Goal: Task Accomplishment & Management: Manage account settings

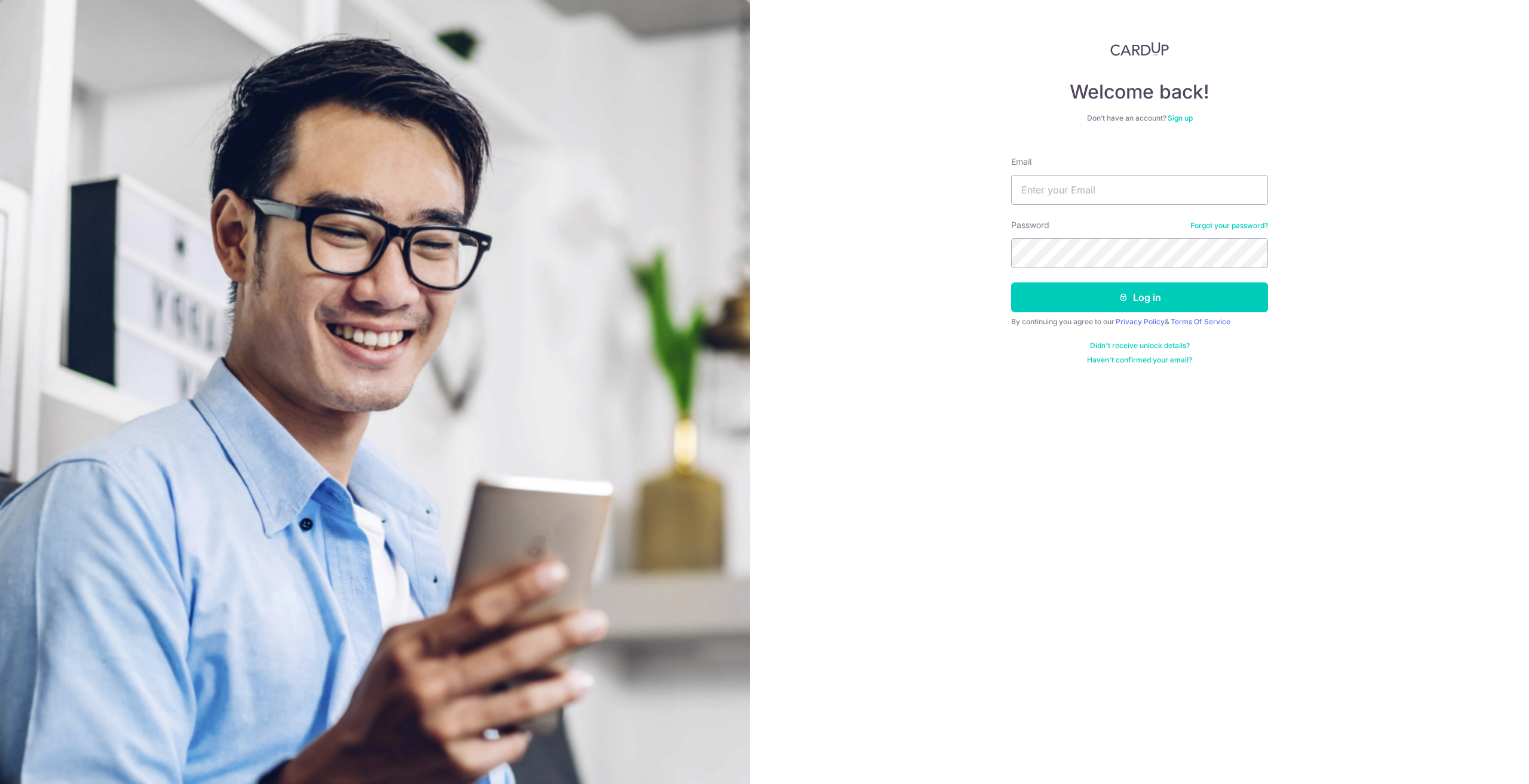
click at [1046, 188] on input "Email" at bounding box center [1140, 190] width 257 height 30
type input "[EMAIL_ADDRESS][DOMAIN_NAME]"
click at [1257, 221] on div "Password Forgot your password?" at bounding box center [1140, 243] width 257 height 49
click at [1247, 226] on link "Forgot your password?" at bounding box center [1228, 225] width 77 height 9
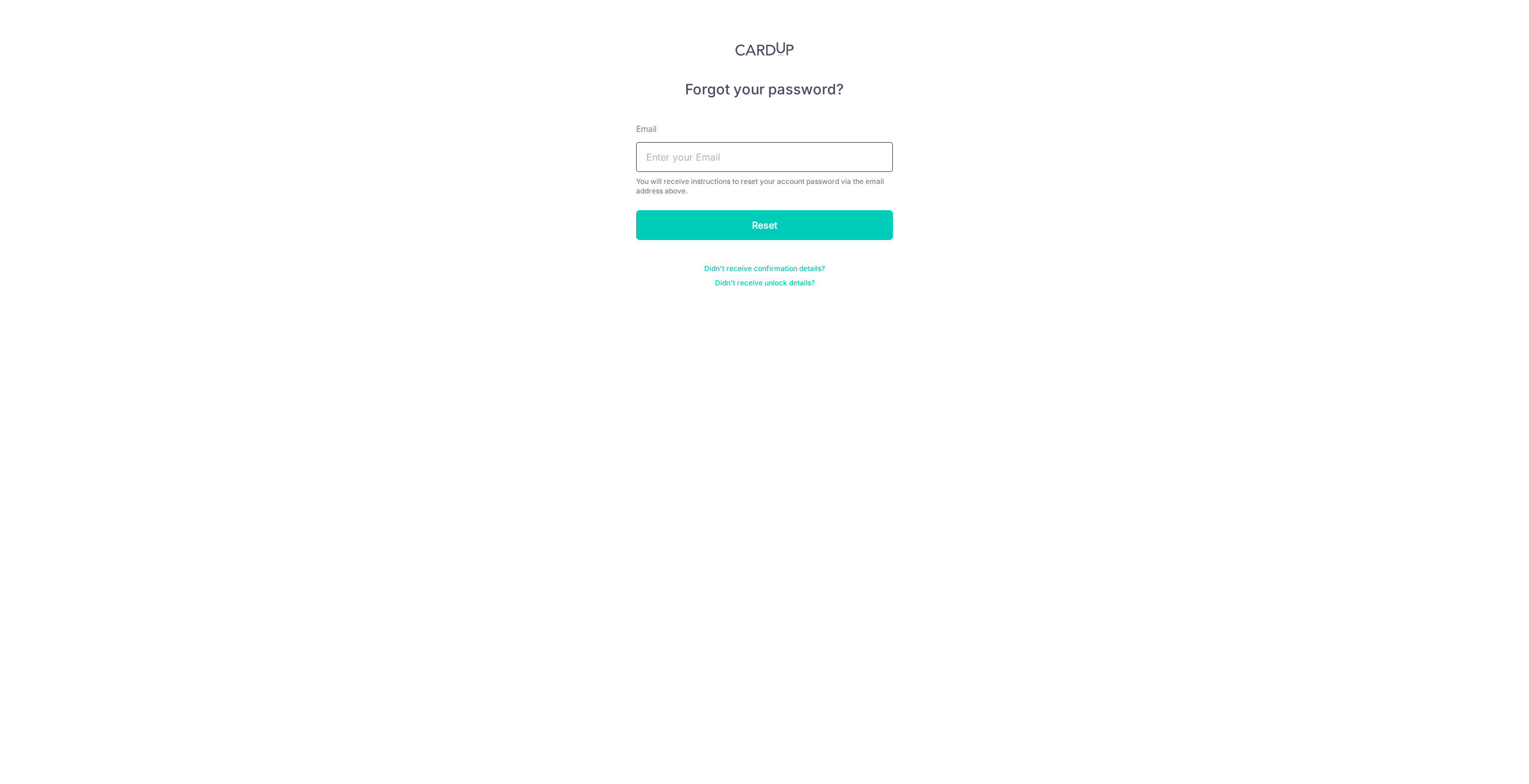
click at [817, 162] on input "text" at bounding box center [765, 157] width 257 height 30
type input "wengbong.jiayun@gmail.com"
click at [791, 219] on input "Reset" at bounding box center [765, 225] width 257 height 30
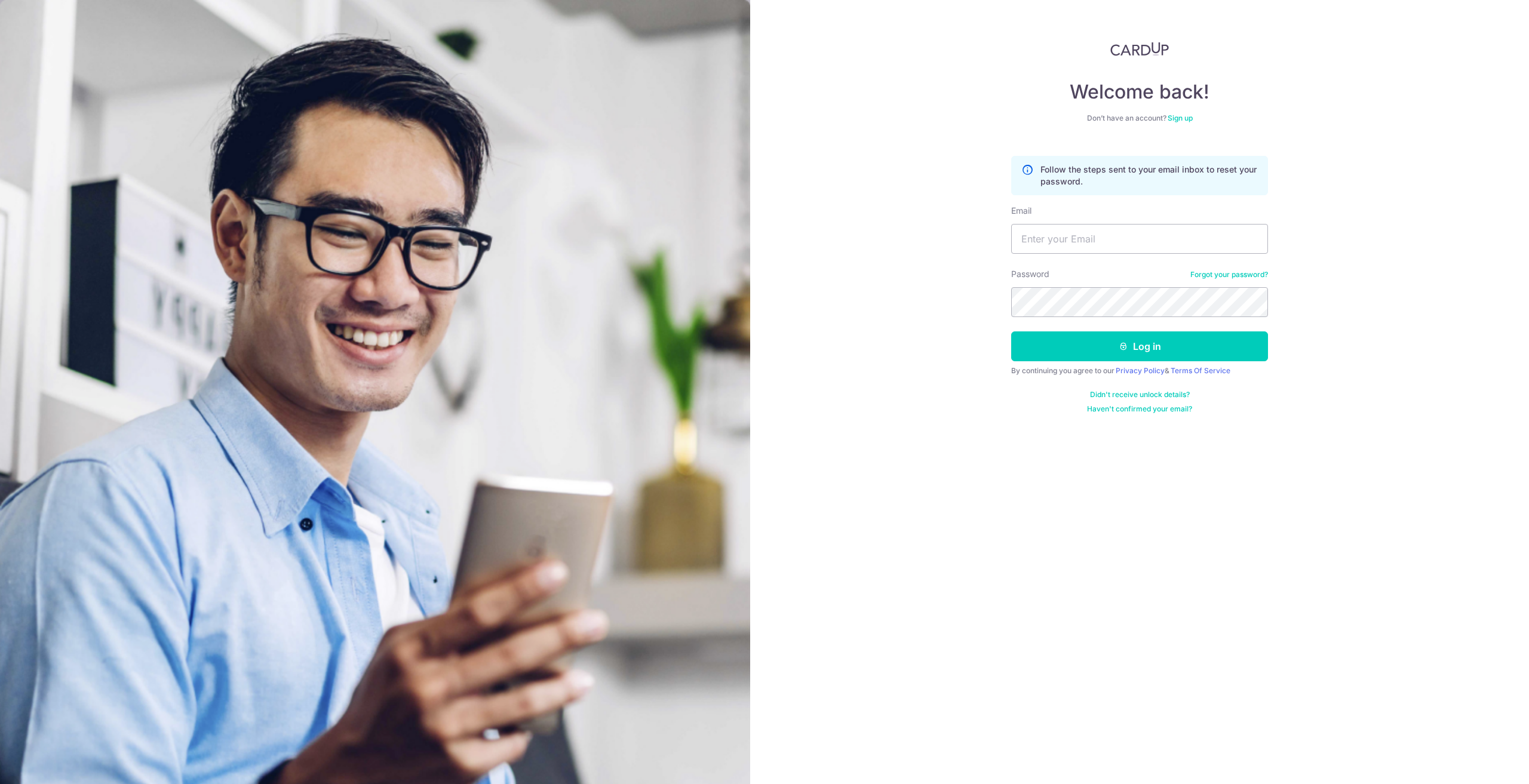
click at [859, 233] on div "Welcome back! Don’t have an account? Sign up Follow the steps sent to your emai…" at bounding box center [1140, 392] width 779 height 784
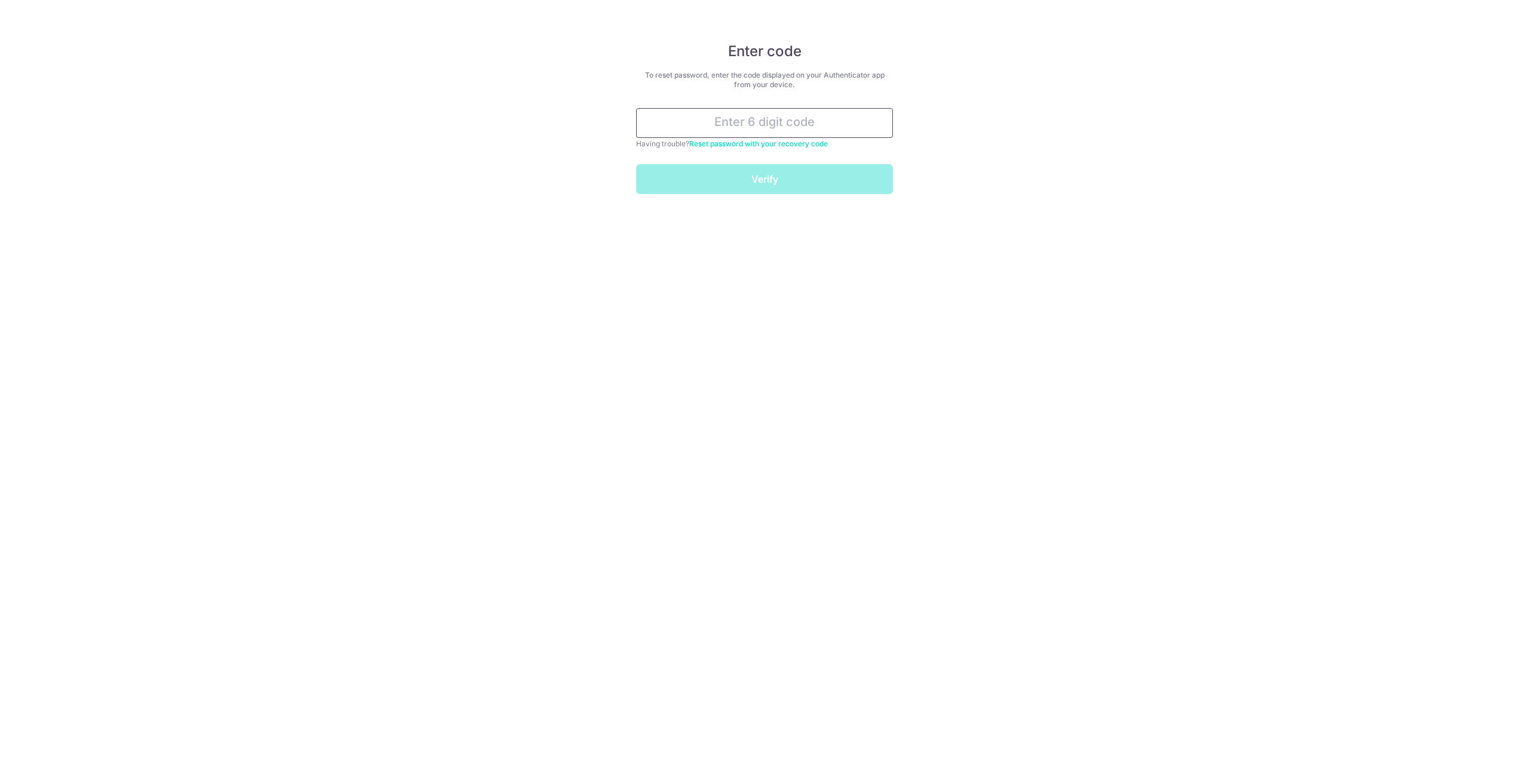
click at [722, 128] on input "text" at bounding box center [765, 123] width 257 height 30
type input "175029"
click at [636, 164] on input "Verify" at bounding box center [765, 179] width 257 height 30
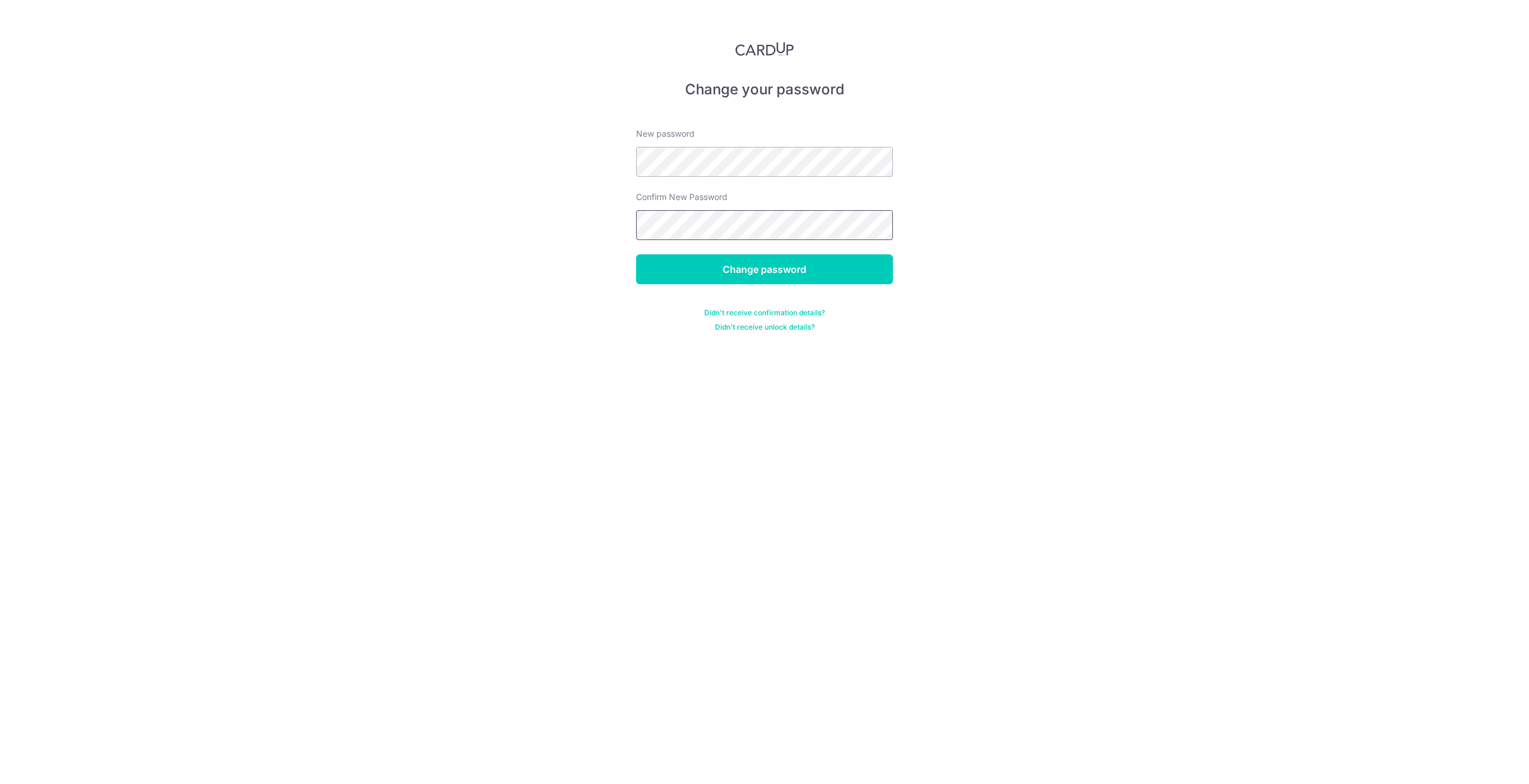
click at [636, 254] on input "Change password" at bounding box center [765, 269] width 257 height 30
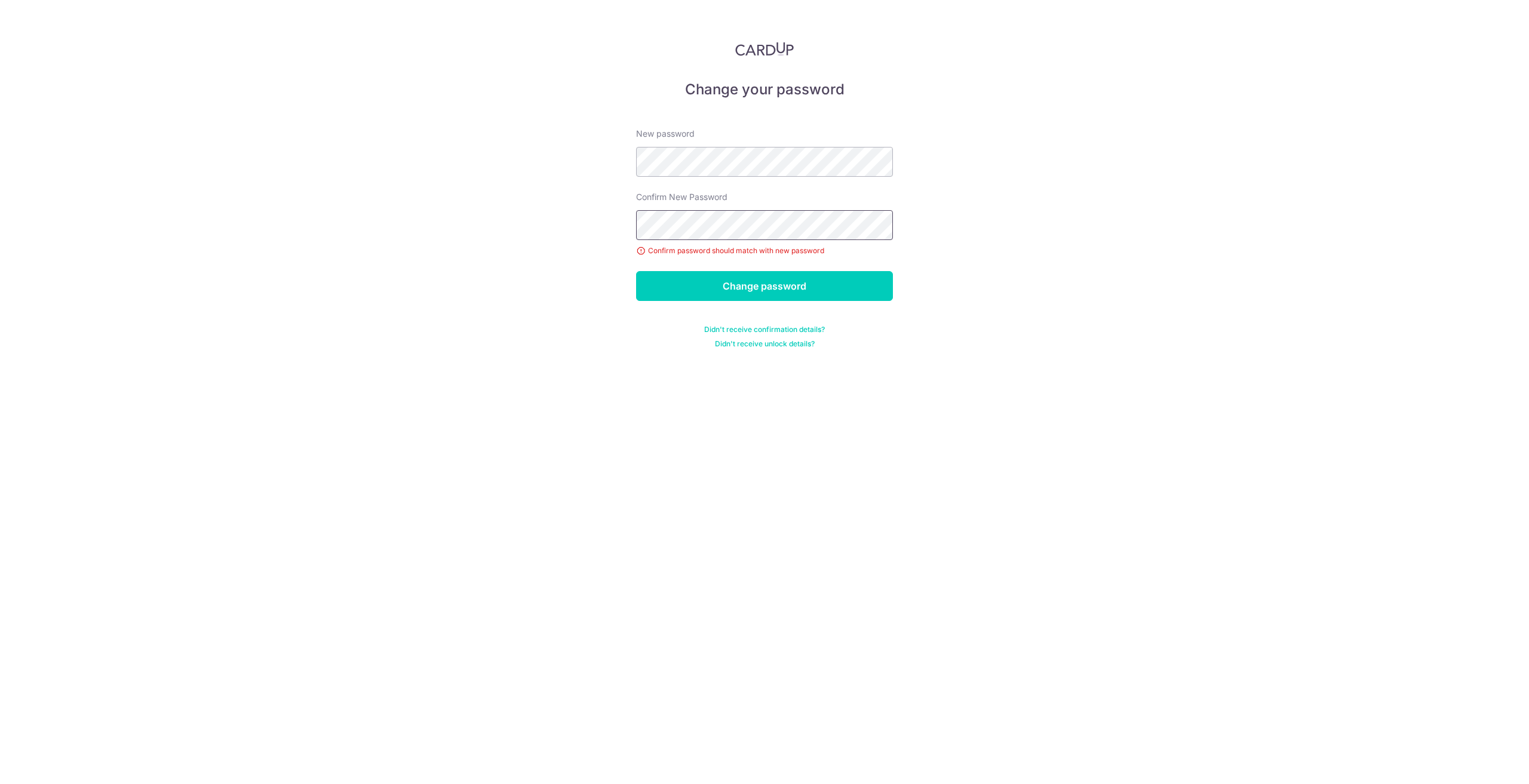
click at [636, 271] on input "Change password" at bounding box center [765, 286] width 257 height 30
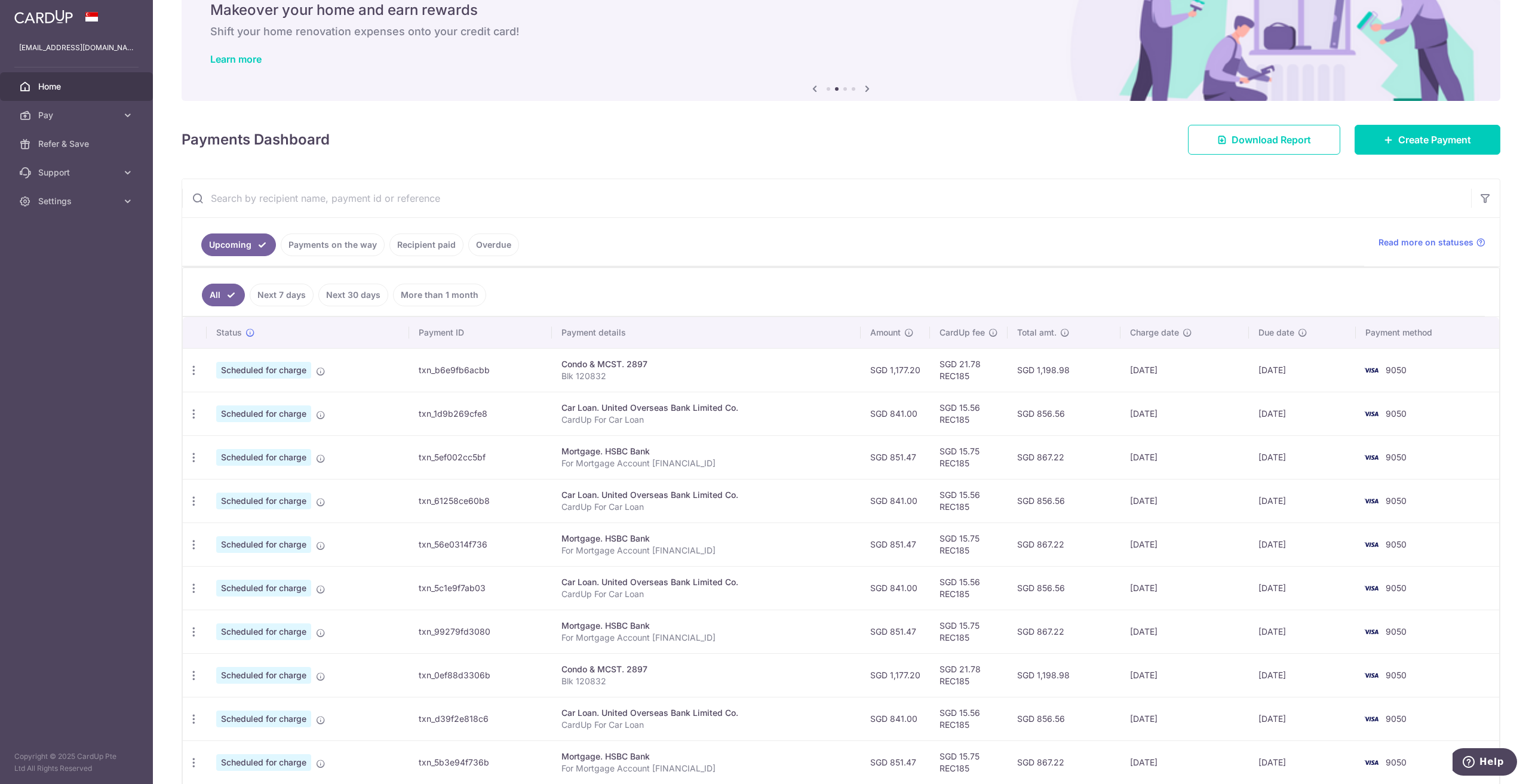
drag, startPoint x: 641, startPoint y: 288, endPoint x: 629, endPoint y: 301, distance: 17.7
drag, startPoint x: 1262, startPoint y: 365, endPoint x: 1271, endPoint y: 365, distance: 9.0
click at [1271, 365] on td "14/10/2025" at bounding box center [1302, 368] width 108 height 44
click at [1265, 368] on td "14/10/2025" at bounding box center [1302, 368] width 108 height 44
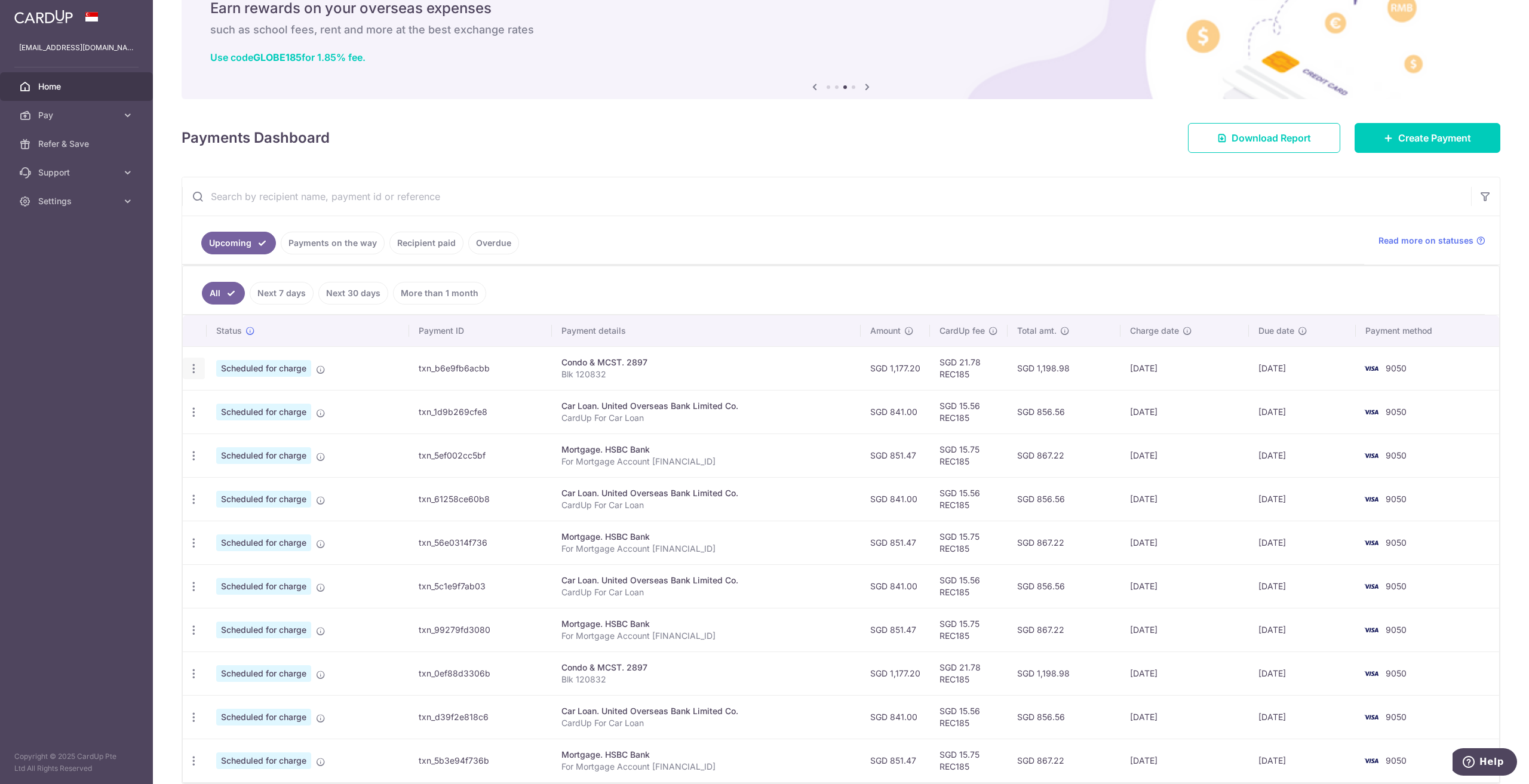
click at [192, 370] on icon "button" at bounding box center [194, 368] width 13 height 13
click at [209, 393] on link "Update payment" at bounding box center [246, 401] width 124 height 29
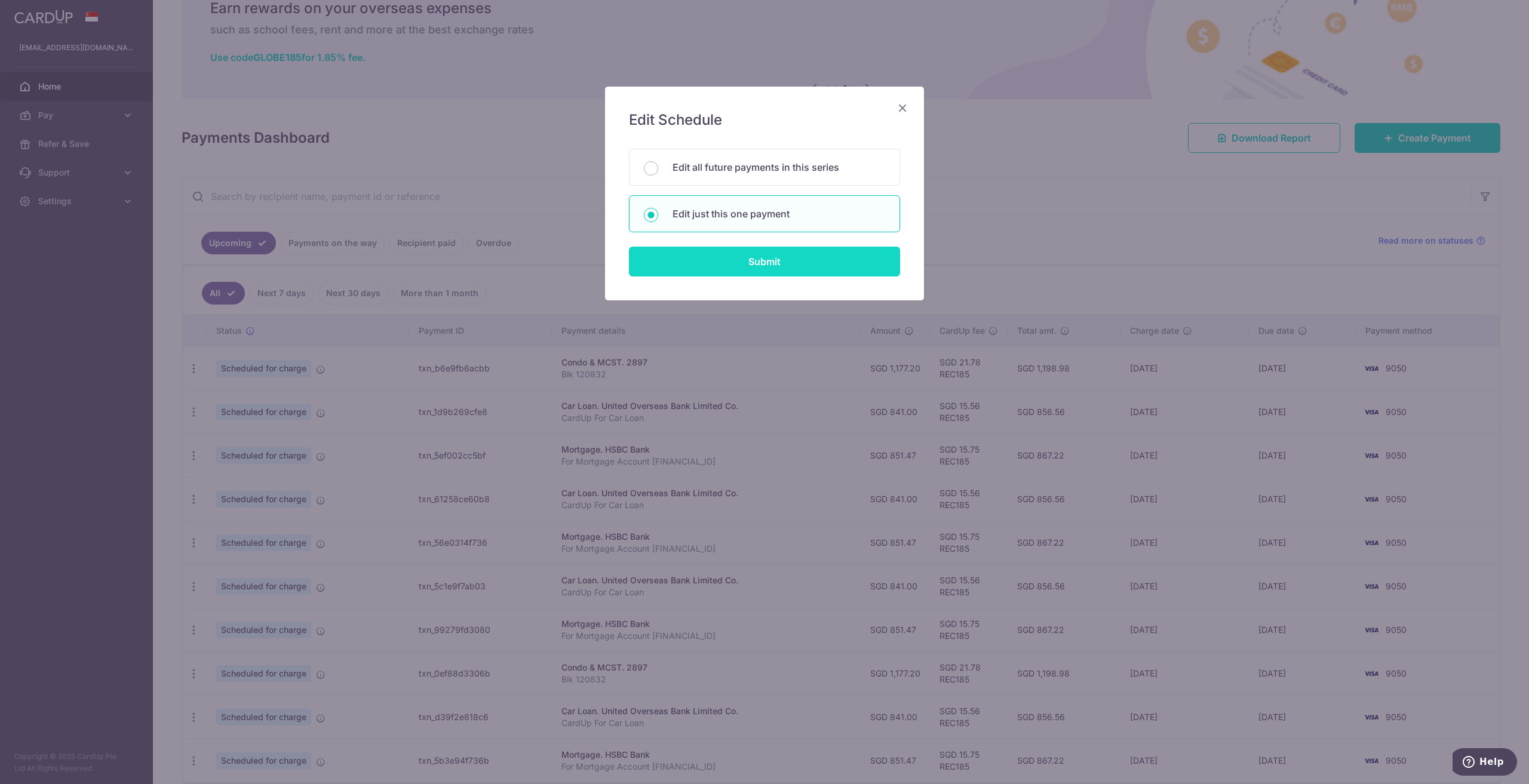
click at [673, 256] on input "Submit" at bounding box center [764, 262] width 271 height 30
radio input "true"
type input "1,177.20"
type input "14/10/2025"
type input "Blk 120832"
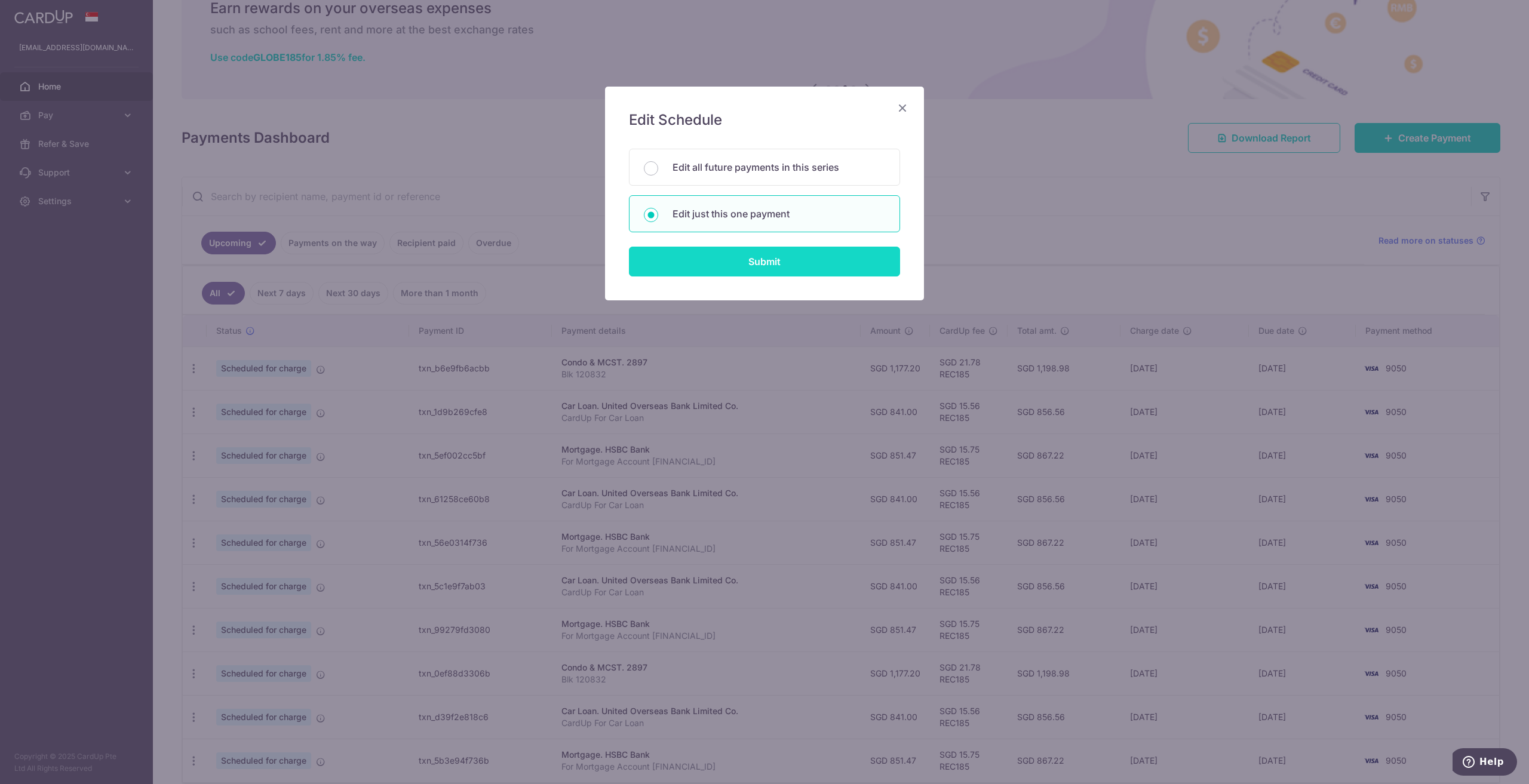
type input "REC185"
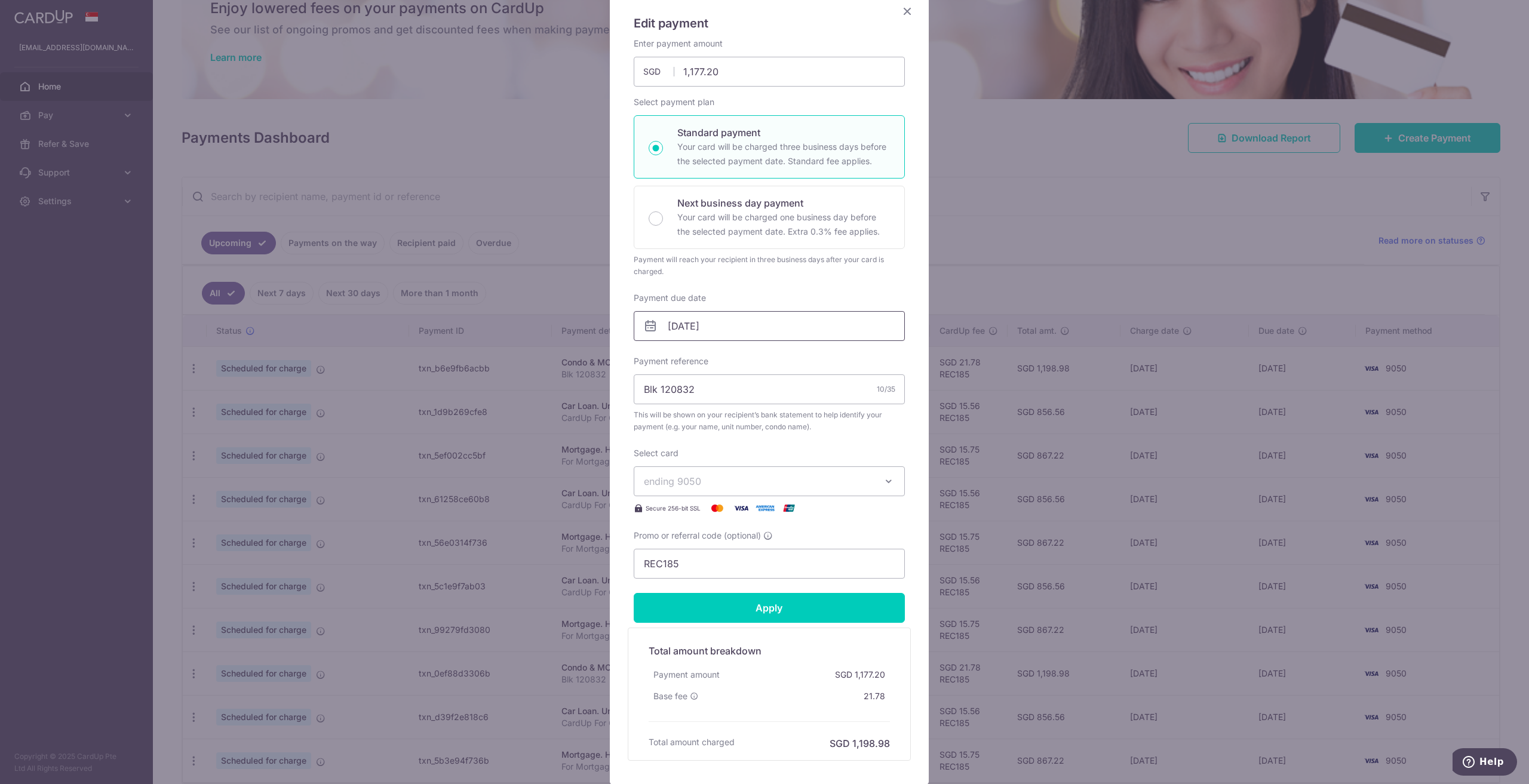
scroll to position [103, 0]
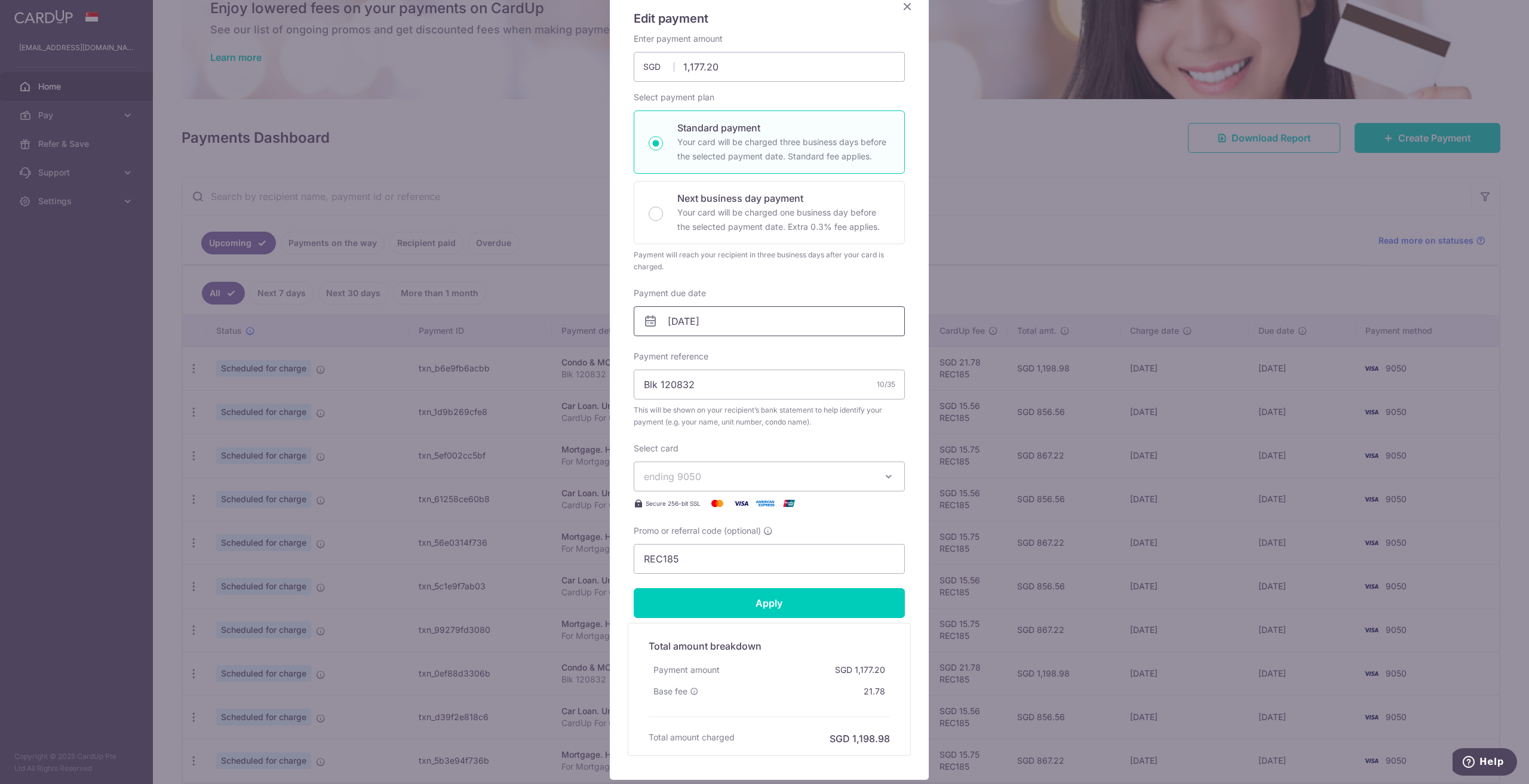
drag, startPoint x: 844, startPoint y: 375, endPoint x: 838, endPoint y: 395, distance: 20.9
click at [815, 317] on input "14/10/2025" at bounding box center [769, 320] width 271 height 30
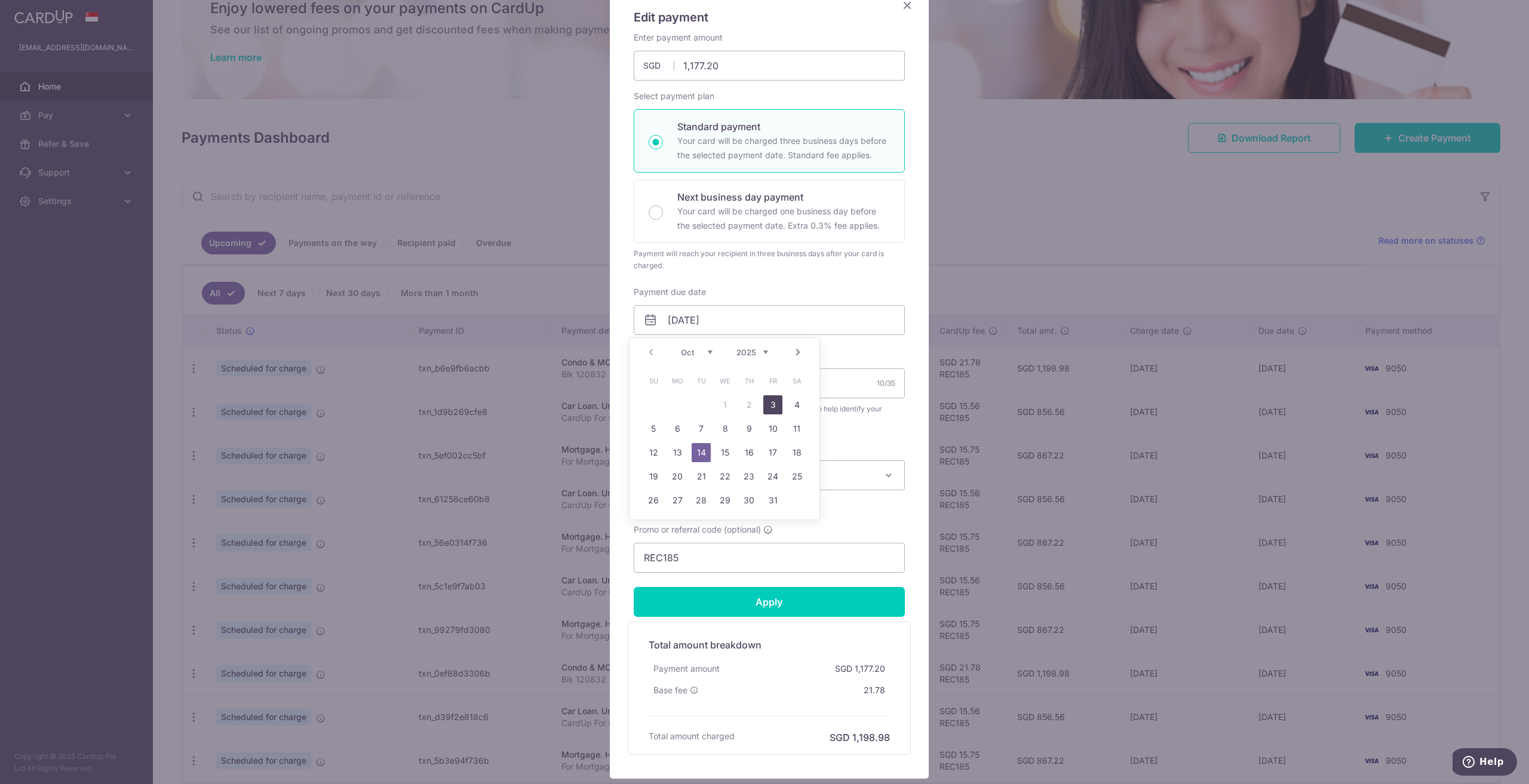
click at [776, 407] on link "3" at bounding box center [773, 405] width 19 height 19
type input "03/10/2025"
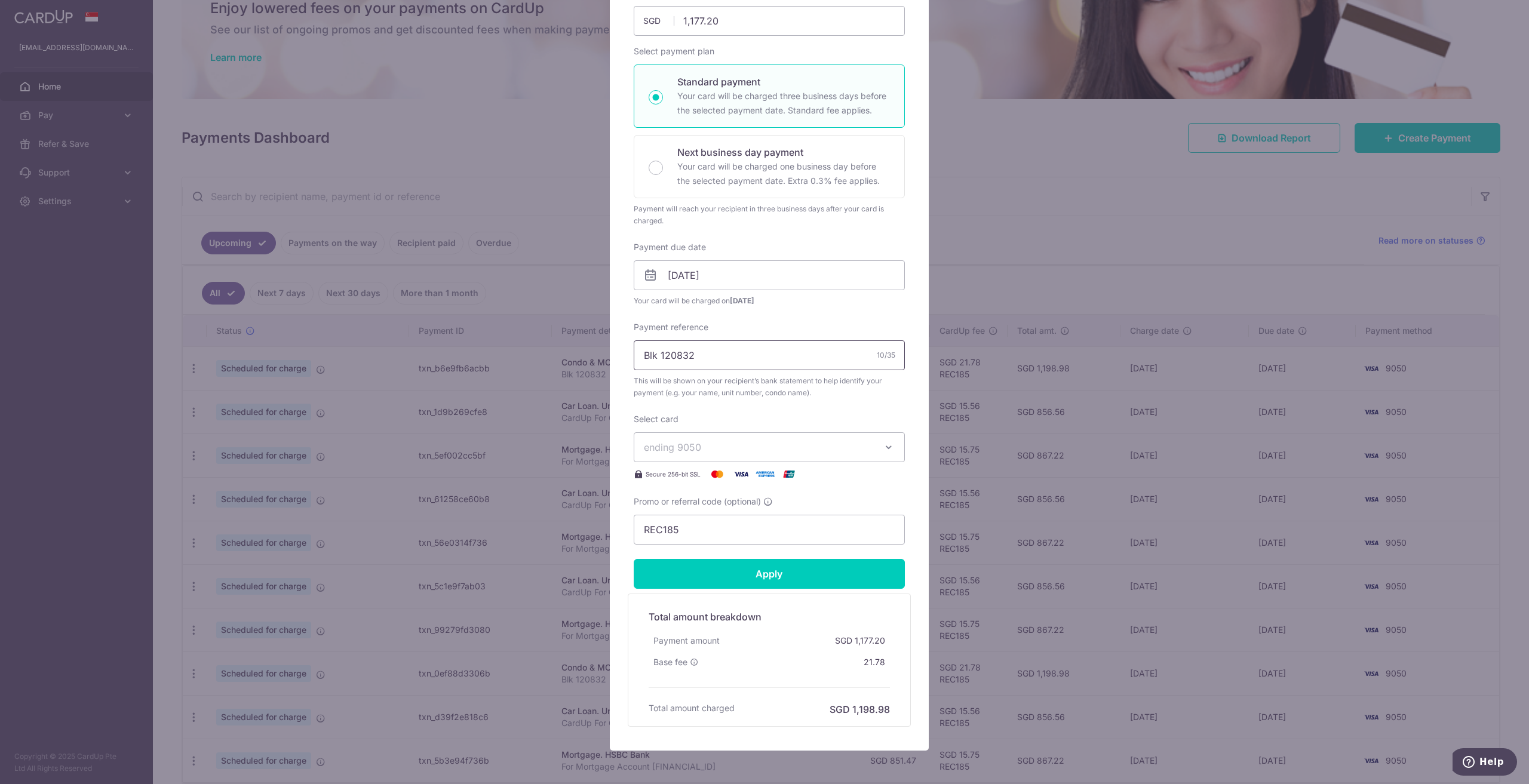
drag, startPoint x: 780, startPoint y: 358, endPoint x: 771, endPoint y: 379, distance: 22.8
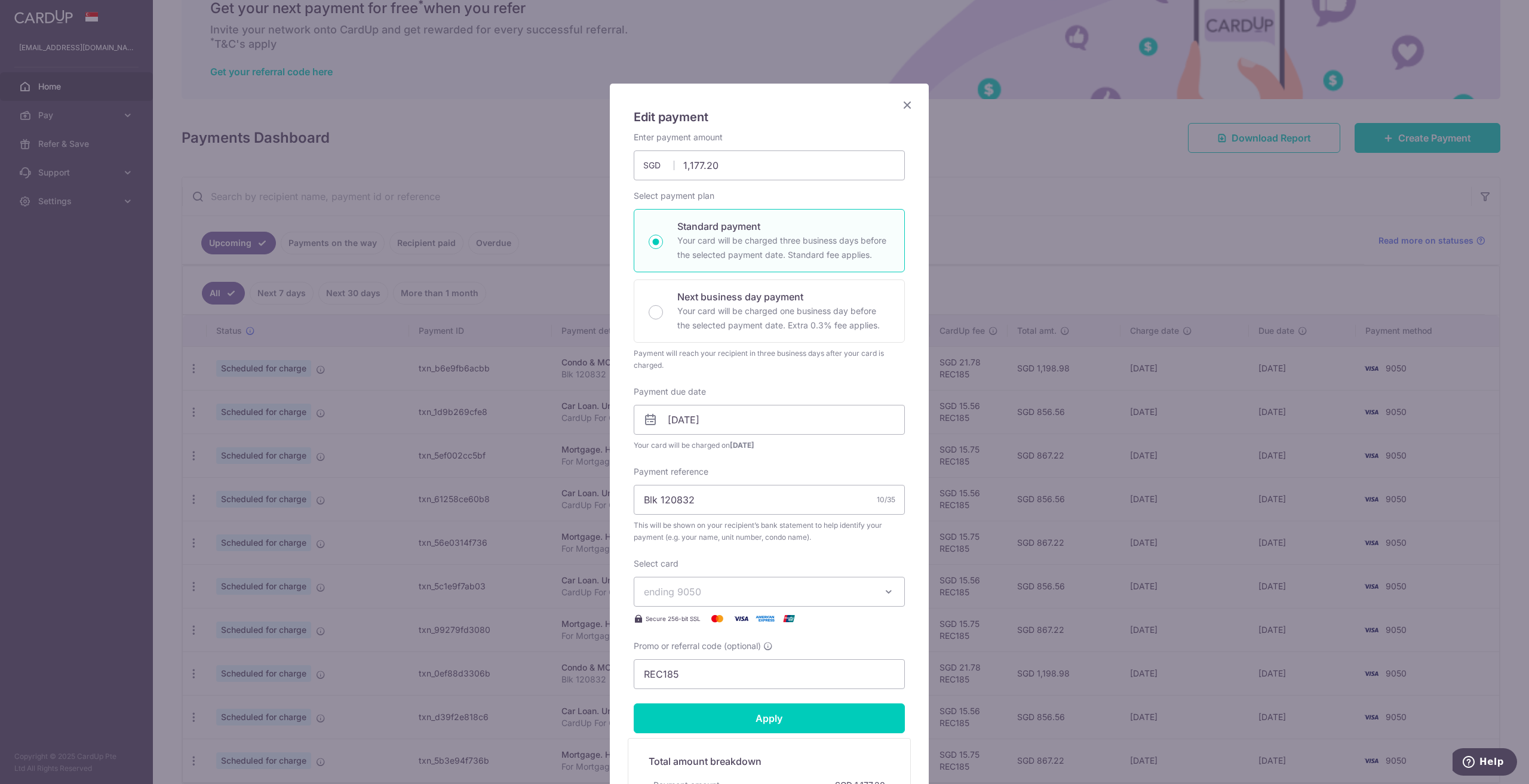
scroll to position [0, 0]
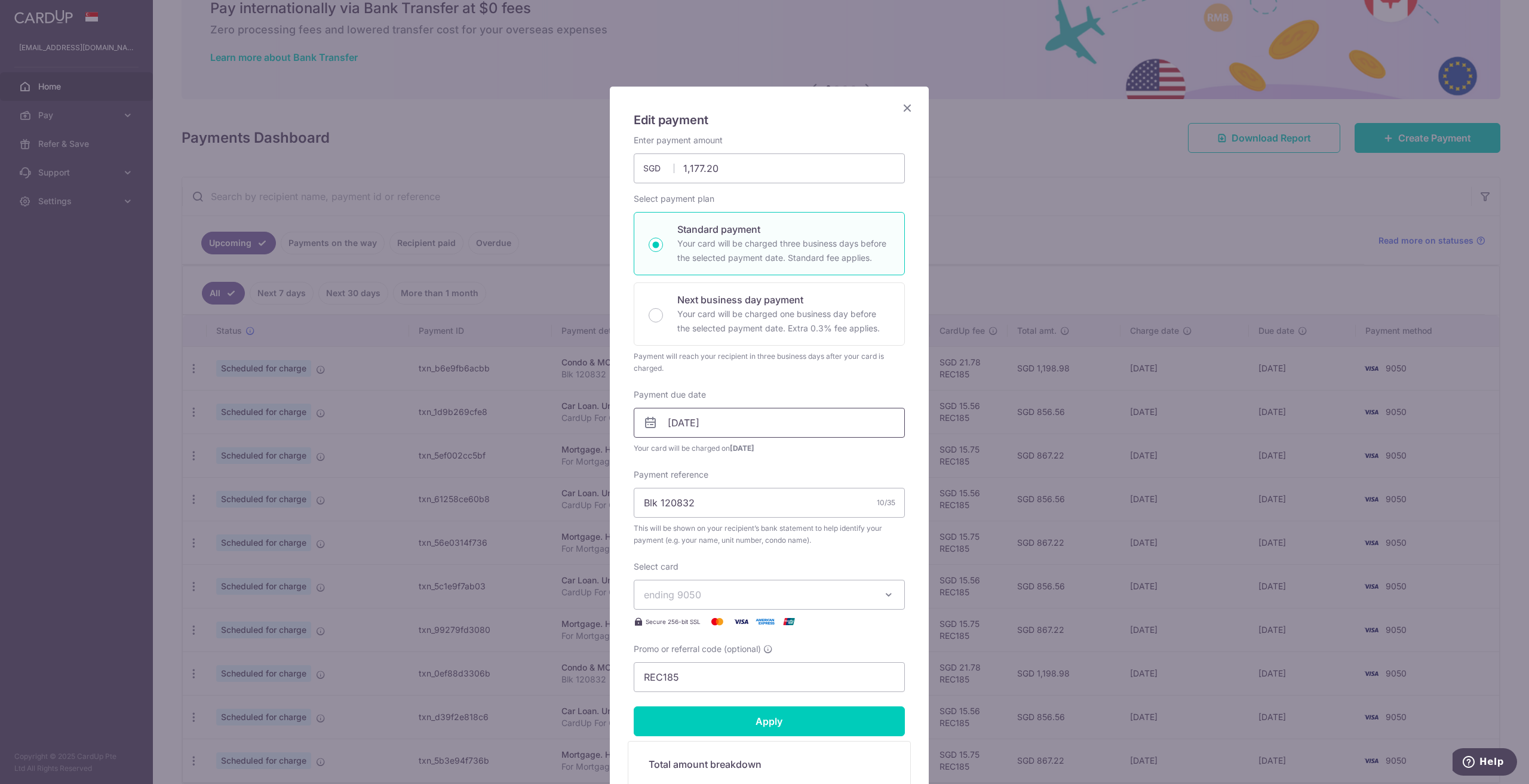
click at [730, 428] on input "03/10/2025" at bounding box center [769, 422] width 271 height 30
click at [880, 453] on span "Your card will be charged on 30/09/2025" at bounding box center [769, 448] width 271 height 12
click at [870, 430] on input "03/10/2025" at bounding box center [769, 422] width 271 height 30
click at [849, 455] on div "Enter payment amount 1,177.20 1177.20 SGD To change the payment amount, please …" at bounding box center [769, 413] width 271 height 557
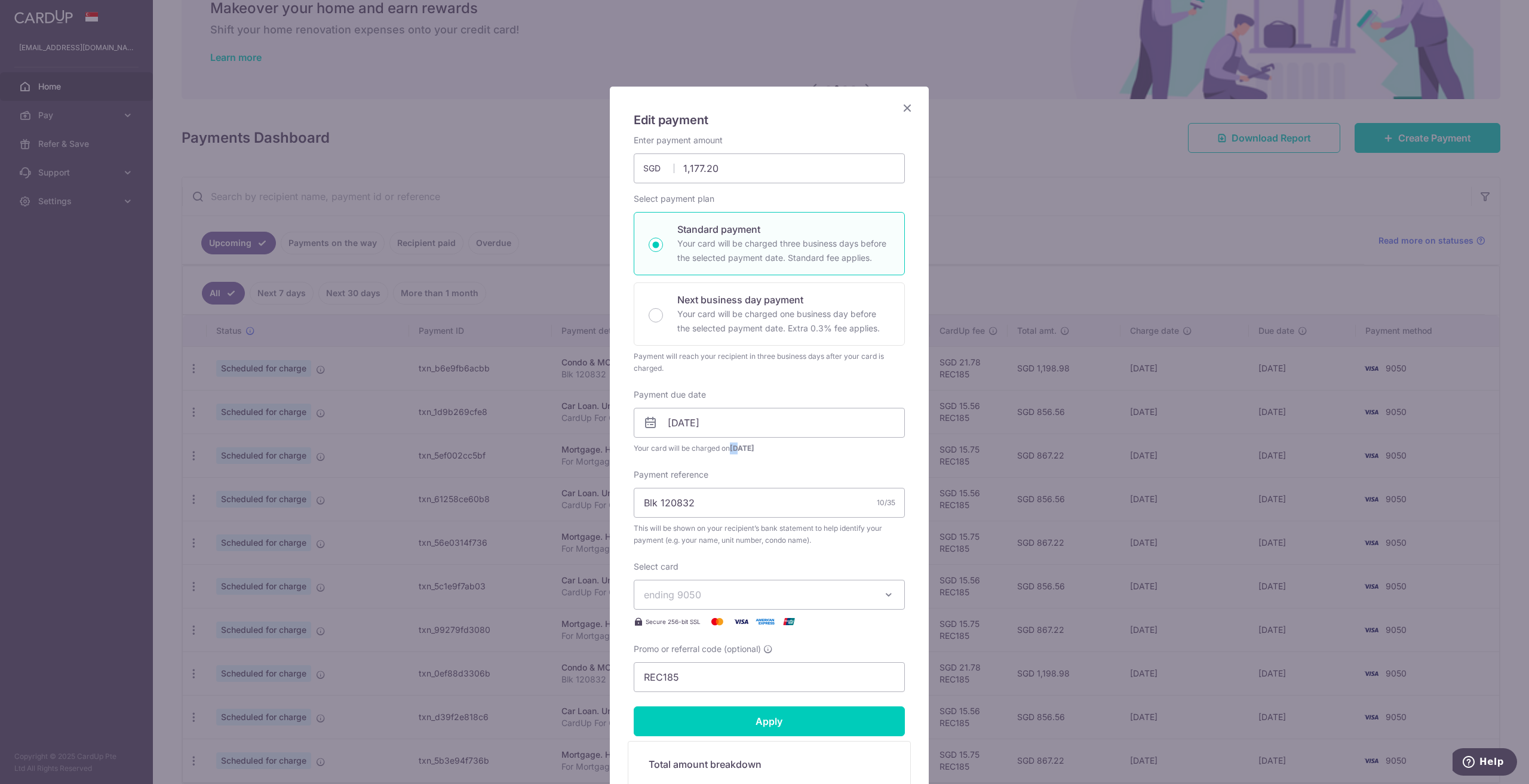
drag, startPoint x: 726, startPoint y: 448, endPoint x: 737, endPoint y: 448, distance: 11.0
click at [737, 448] on span "Your card will be charged on 30/09/2025" at bounding box center [769, 448] width 271 height 12
click at [745, 452] on span "30/09/2025" at bounding box center [742, 448] width 24 height 9
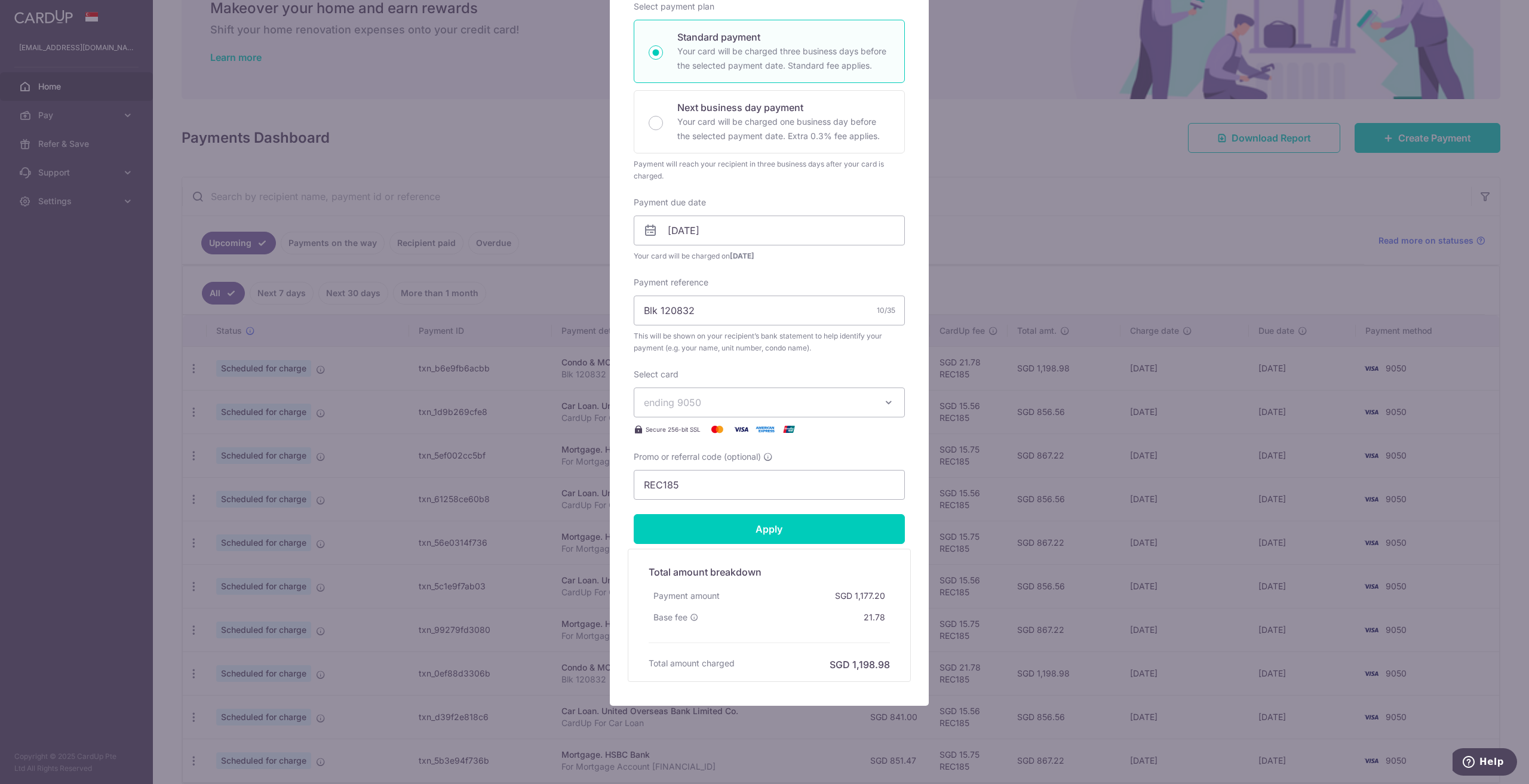
scroll to position [200, 0]
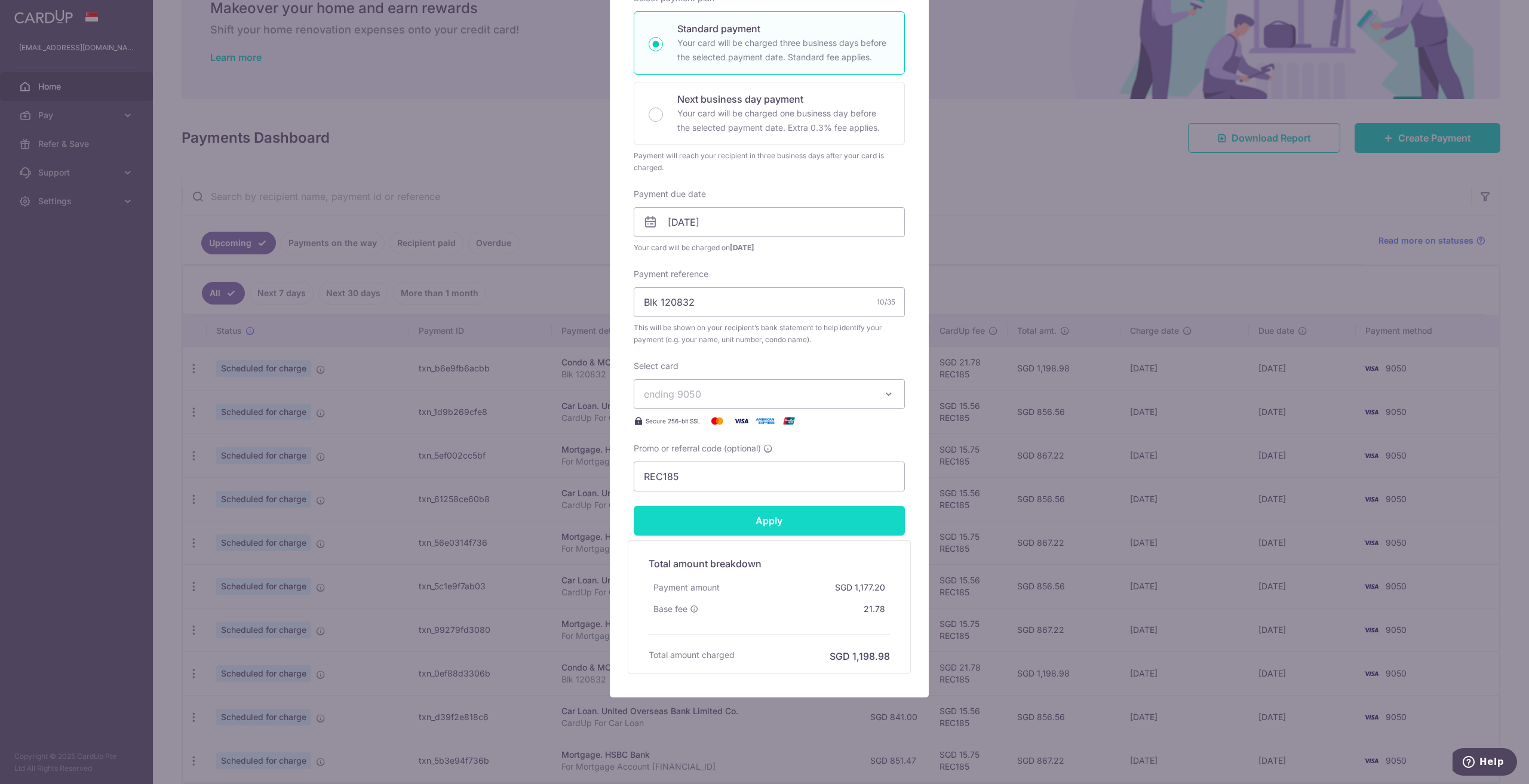
click at [815, 524] on input "Apply" at bounding box center [769, 520] width 271 height 30
type input "Successfully Applied"
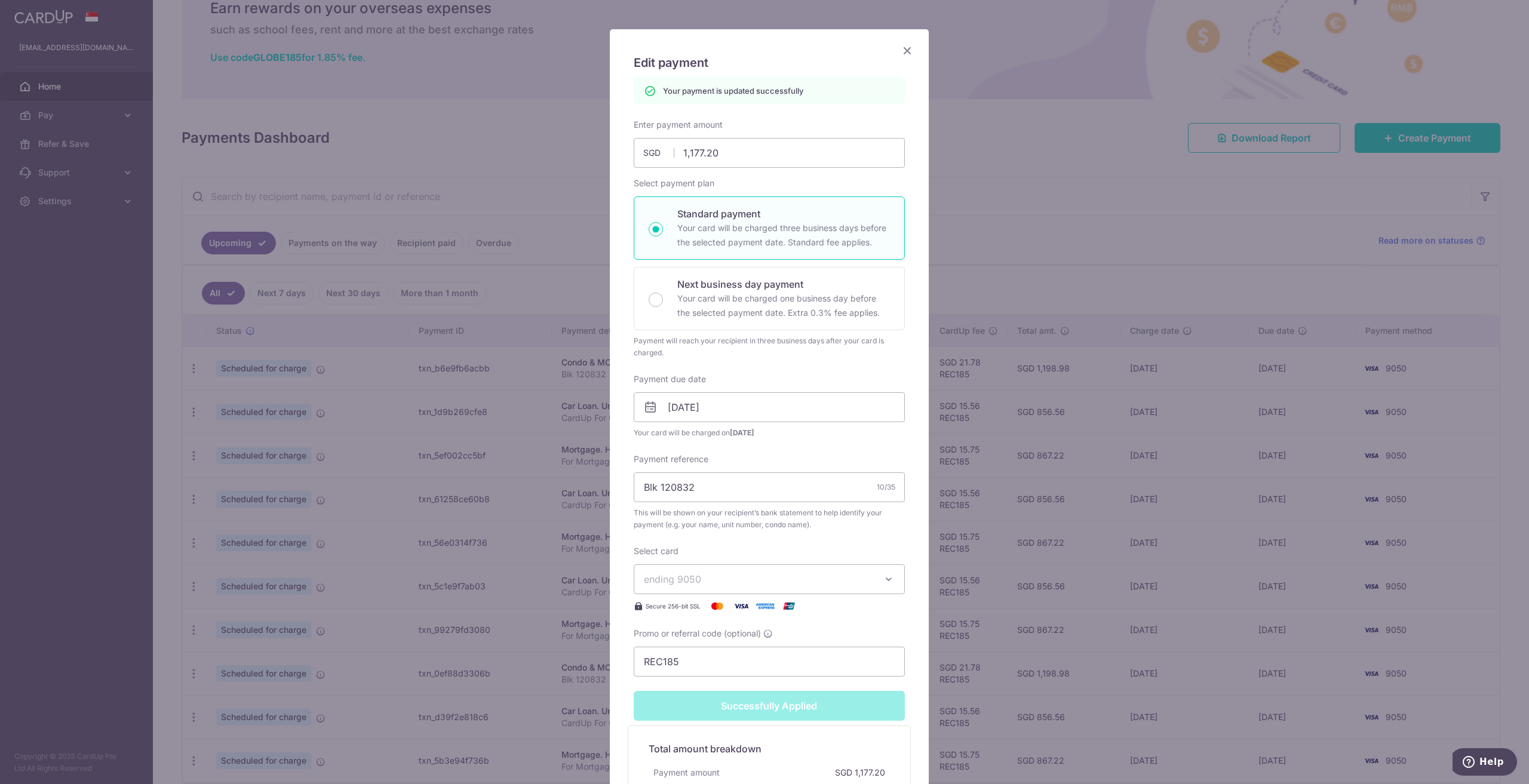
scroll to position [0, 0]
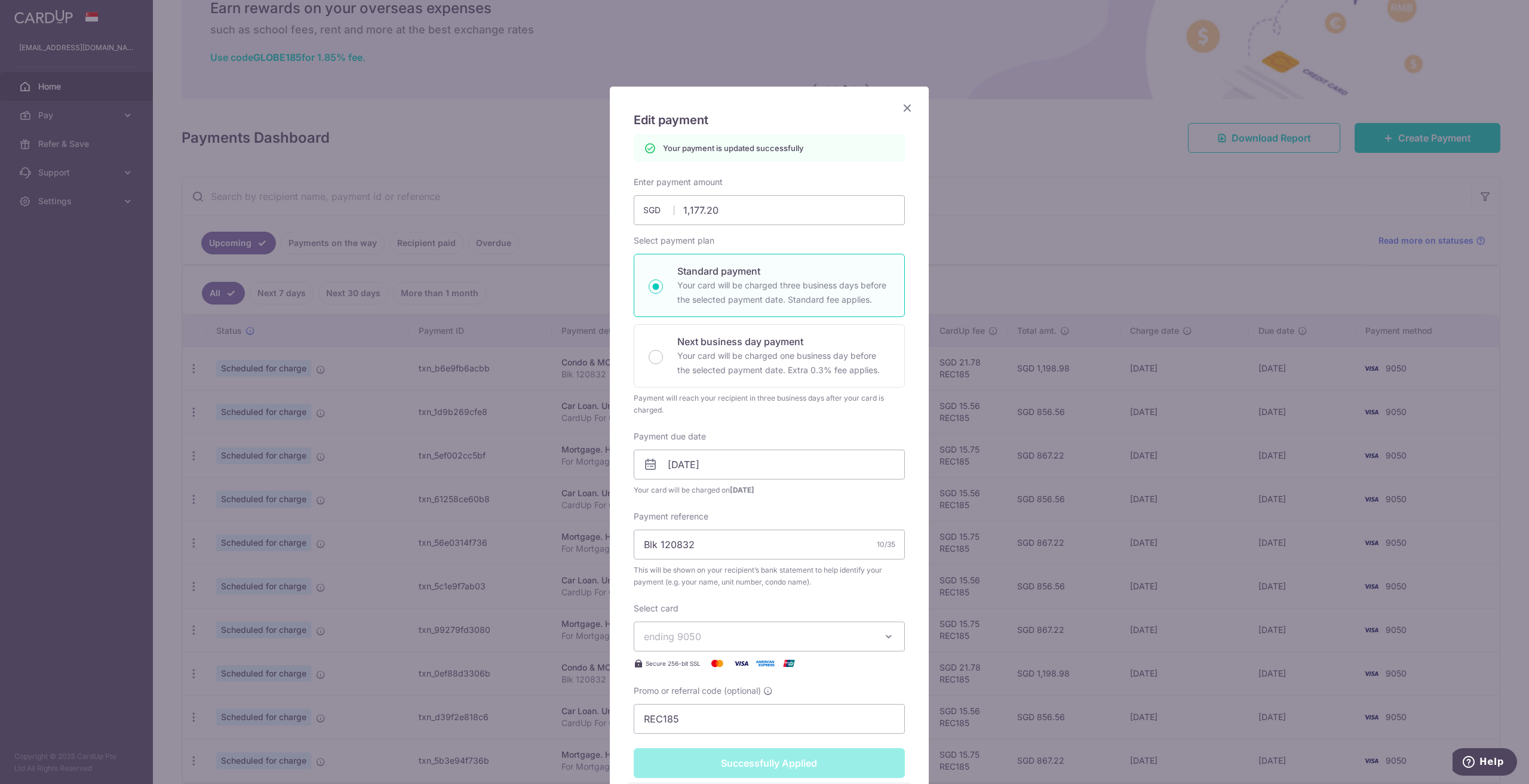
click at [902, 102] on icon "Close" at bounding box center [907, 108] width 14 height 15
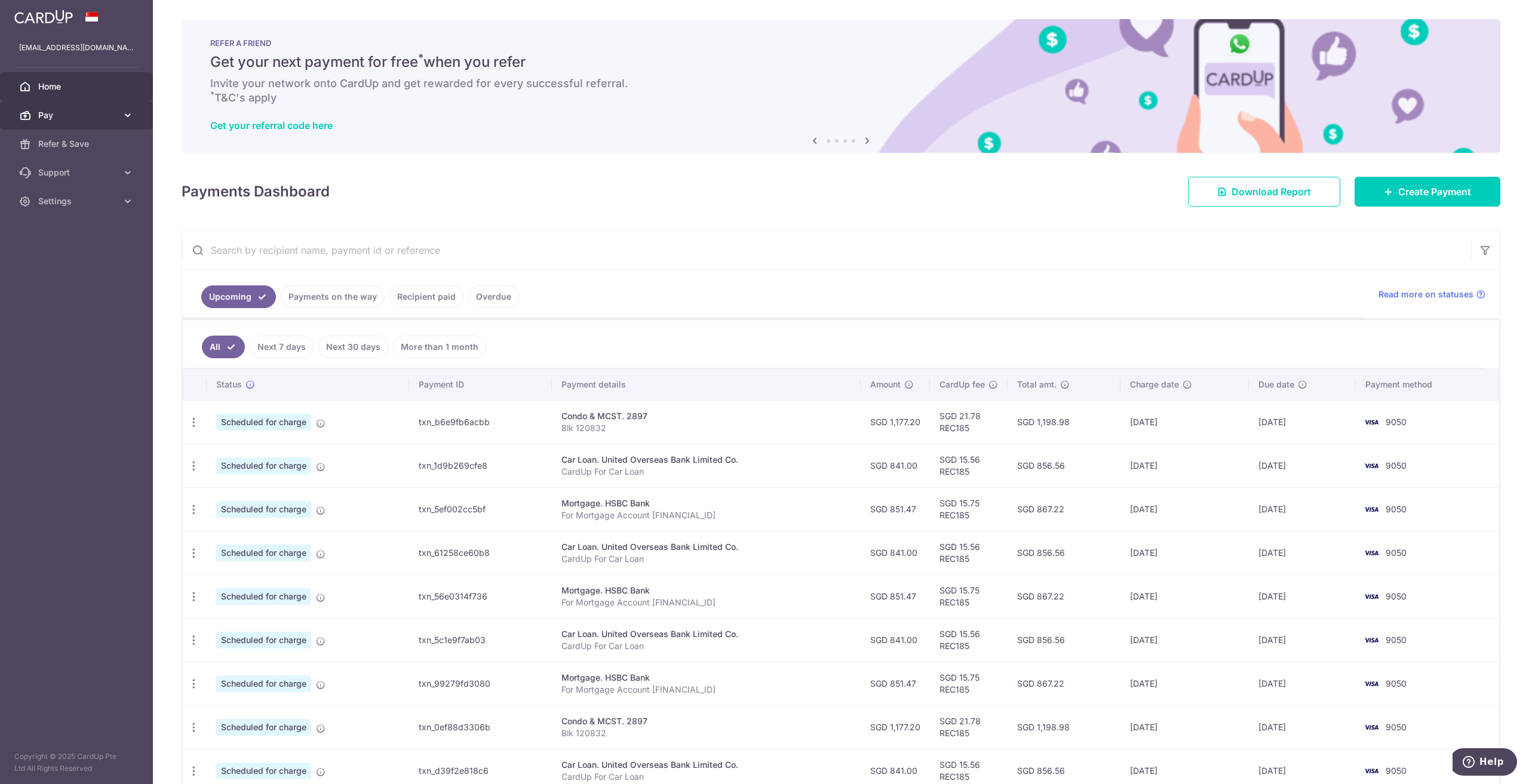
click at [122, 108] on link "Pay" at bounding box center [76, 115] width 153 height 29
click at [98, 202] on span "Settings" at bounding box center [77, 201] width 79 height 12
click at [61, 262] on span "Logout" at bounding box center [77, 259] width 79 height 12
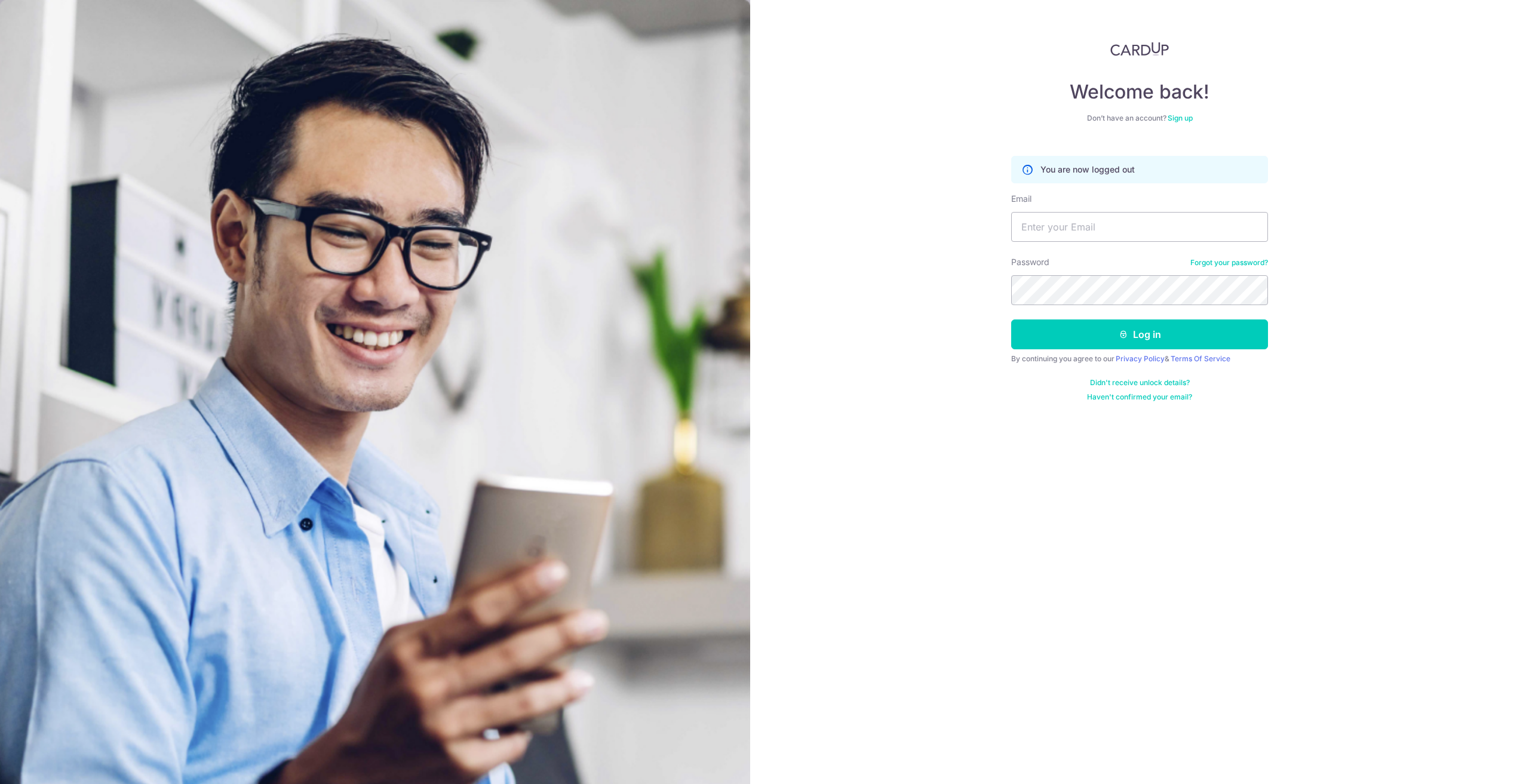
click at [1151, 36] on div "Welcome back! Don’t have an account? Sign up You are now logged out Email Passw…" at bounding box center [1140, 392] width 779 height 784
click at [1147, 45] on img at bounding box center [1139, 48] width 59 height 14
